Goal: Task Accomplishment & Management: Manage account settings

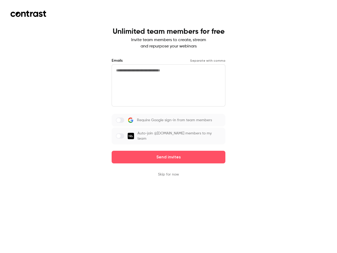
click at [168, 126] on div "Require Google sign-in from team members Auto-join @[DOMAIN_NAME] members to my…" at bounding box center [169, 129] width 114 height 31
click at [168, 153] on button "Send invites" at bounding box center [169, 156] width 114 height 13
